Goal: Information Seeking & Learning: Find specific fact

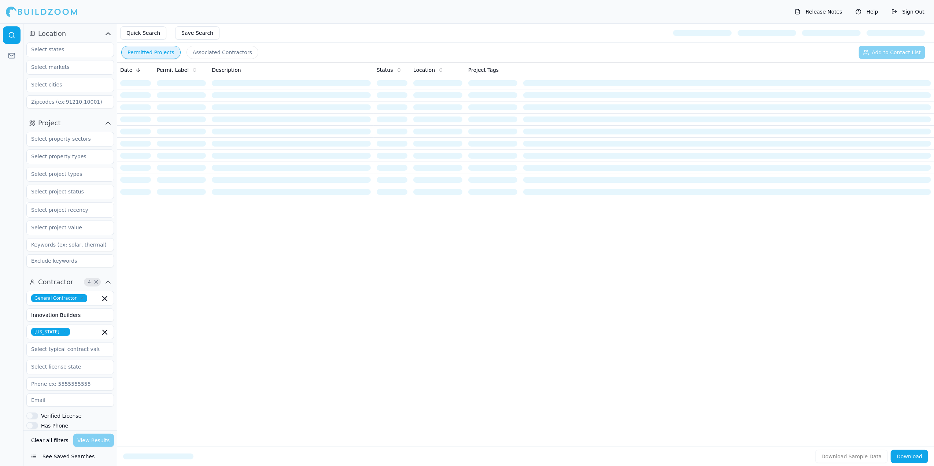
click at [86, 317] on input "Innovation Builders" at bounding box center [70, 314] width 88 height 13
click at [62, 331] on icon "button" at bounding box center [64, 332] width 4 height 4
click at [106, 298] on icon "button" at bounding box center [104, 298] width 9 height 9
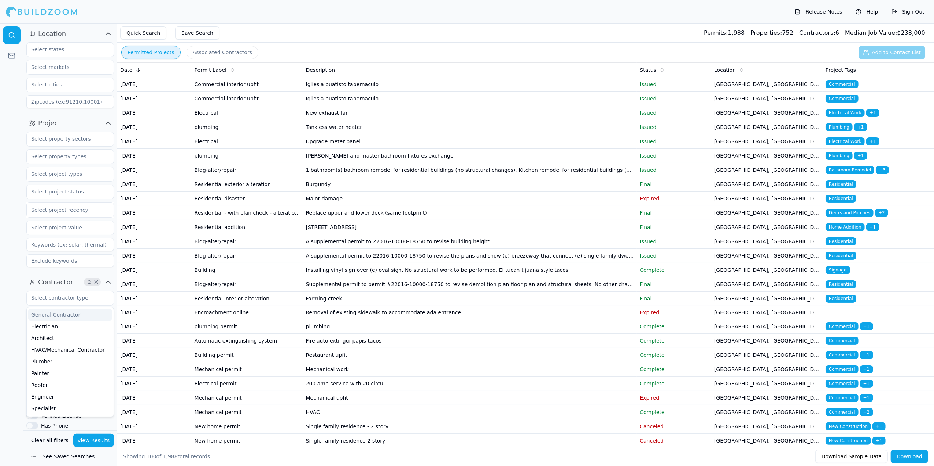
click at [13, 299] on div at bounding box center [11, 244] width 23 height 442
drag, startPoint x: 81, startPoint y: 315, endPoint x: 12, endPoint y: 321, distance: 69.9
click at [12, 321] on div "Location Project Select project recency Contractor 2 × Innovation Builders Veri…" at bounding box center [467, 244] width 934 height 442
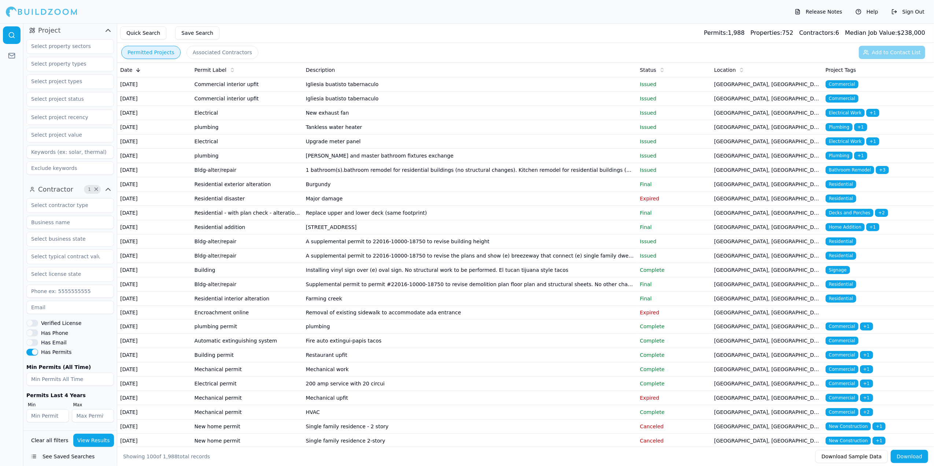
scroll to position [94, 0]
click at [65, 237] on input "text" at bounding box center [66, 237] width 78 height 13
click at [57, 207] on input "text" at bounding box center [66, 204] width 78 height 13
click at [57, 218] on div "General Contractor" at bounding box center [70, 221] width 84 height 12
click at [18, 223] on div at bounding box center [11, 244] width 23 height 442
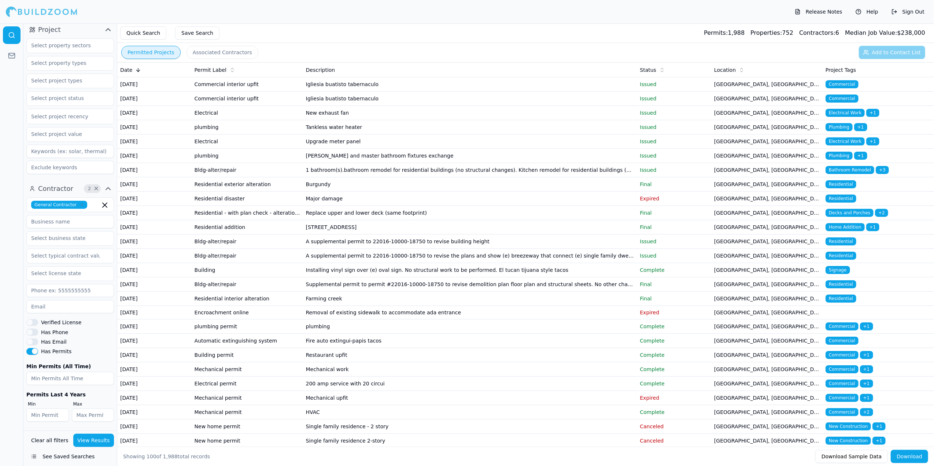
scroll to position [94, 0]
click at [35, 321] on button "Verified License" at bounding box center [32, 322] width 12 height 7
click at [96, 437] on button "View Results" at bounding box center [93, 440] width 41 height 13
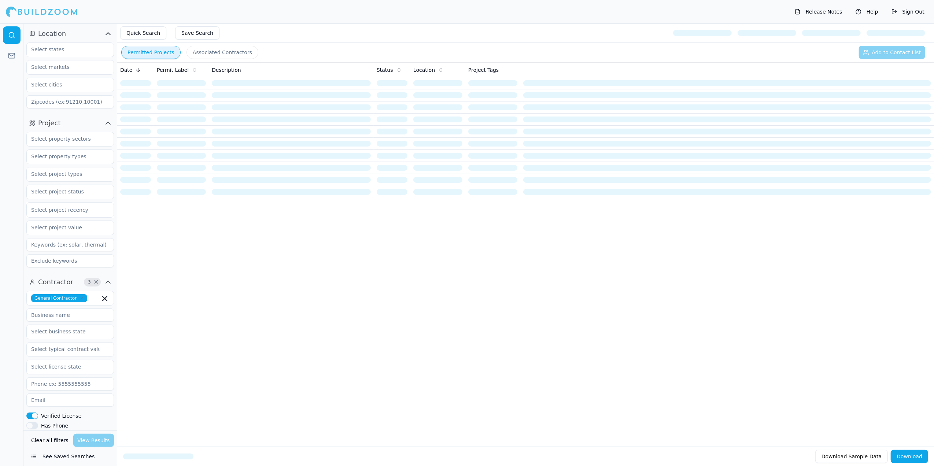
click at [62, 317] on input at bounding box center [70, 314] width 88 height 13
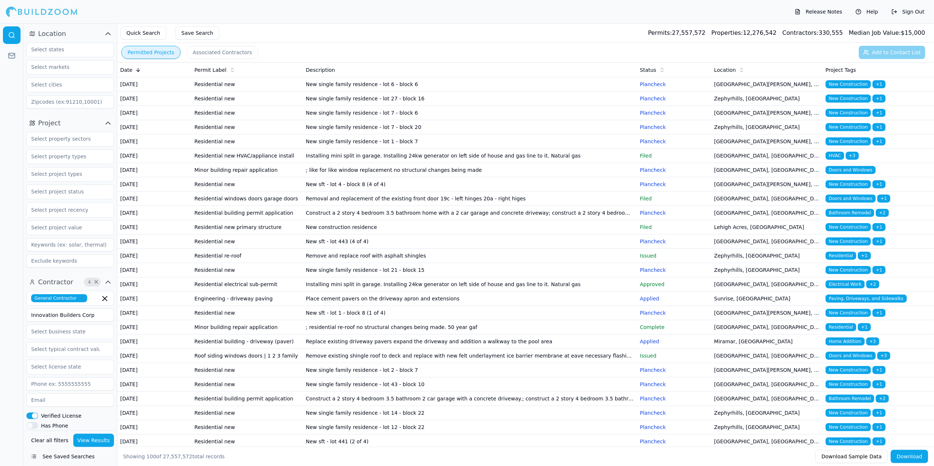
click at [101, 440] on button "View Results" at bounding box center [93, 440] width 41 height 13
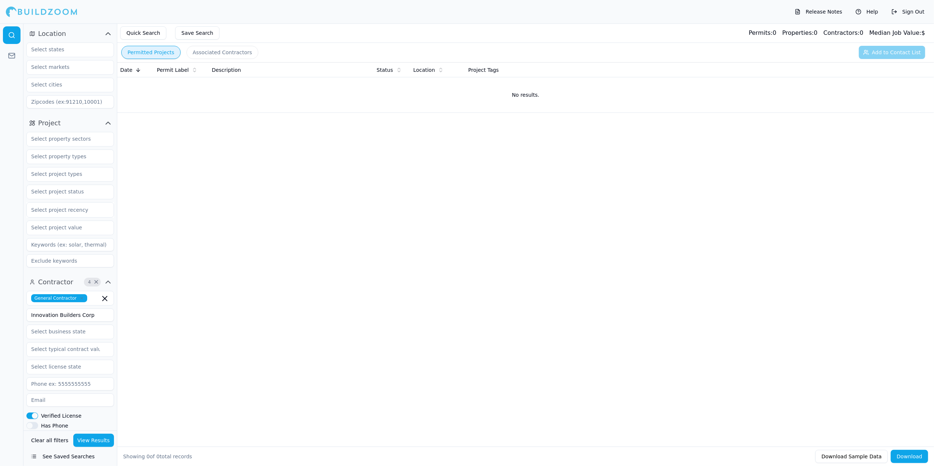
drag, startPoint x: 97, startPoint y: 313, endPoint x: 14, endPoint y: 313, distance: 82.8
click at [14, 313] on div "Location Project Select project recency Contractor 4 × General Contractor Innov…" at bounding box center [467, 244] width 934 height 442
type input "Alto Construction"
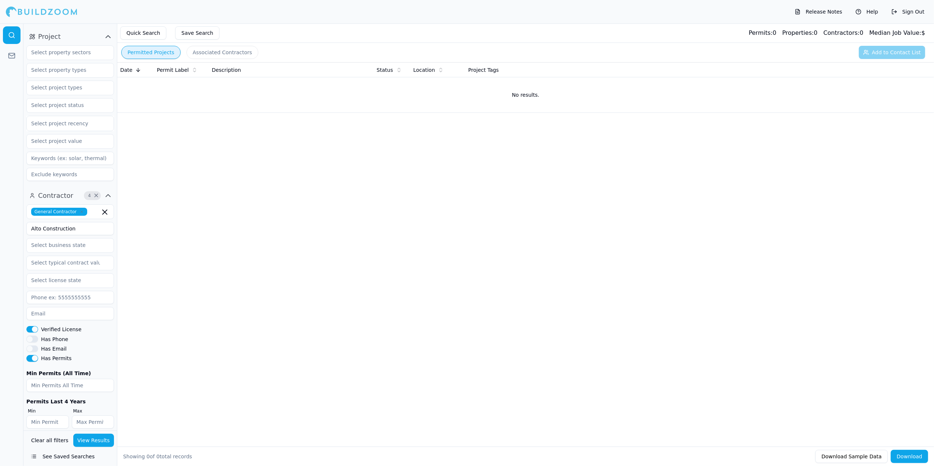
scroll to position [94, 0]
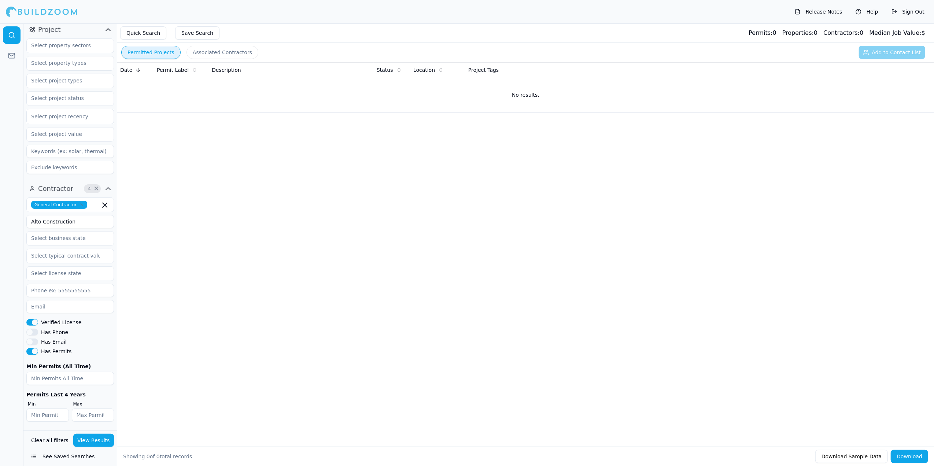
click at [36, 321] on button "Verified License" at bounding box center [32, 322] width 12 height 7
click at [96, 438] on button "View Results" at bounding box center [93, 440] width 41 height 13
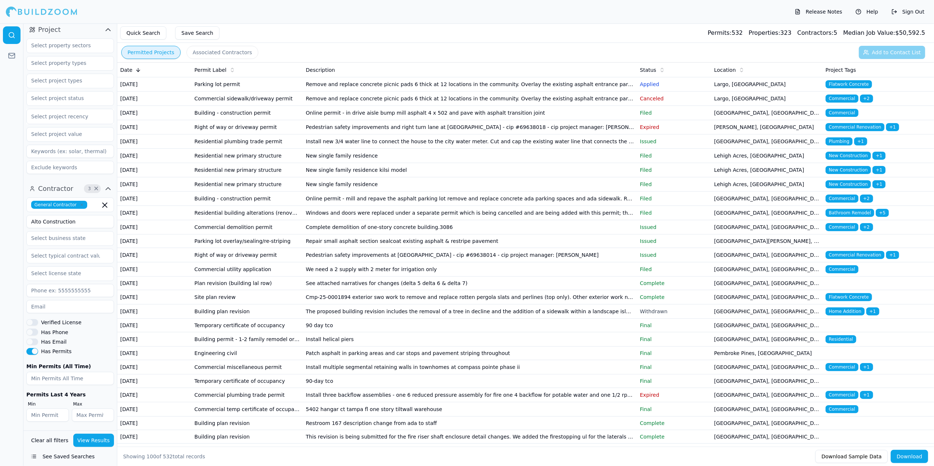
click at [384, 90] on td "Remove and replace concrete picnic pads 6 thick at 12 locations in the communit…" at bounding box center [470, 84] width 334 height 14
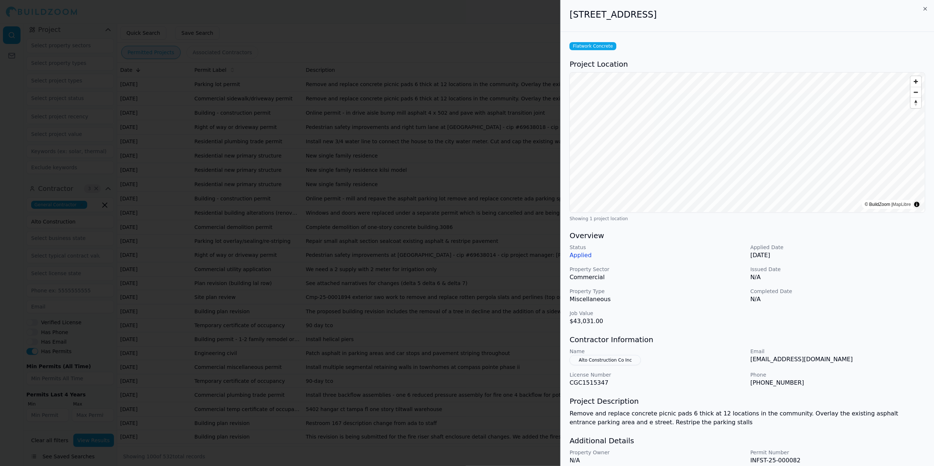
click at [618, 360] on button "Alto Construction Co Inc" at bounding box center [604, 360] width 71 height 10
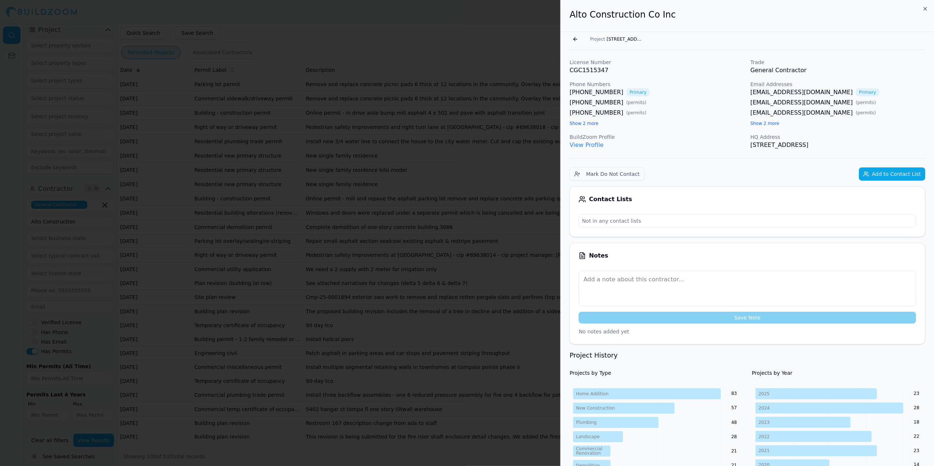
click at [758, 125] on button "Show 2 more" at bounding box center [764, 124] width 29 height 6
